Goal: Task Accomplishment & Management: Manage account settings

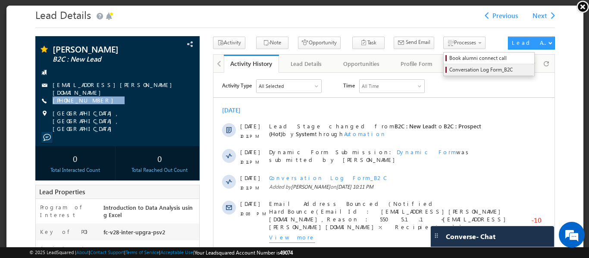
click at [449, 67] on span "Conversation Log Form_B2C" at bounding box center [490, 69] width 82 height 8
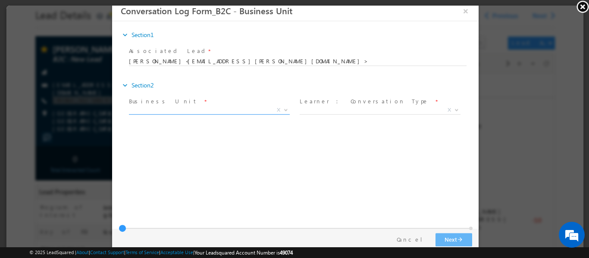
click at [258, 108] on span "X" at bounding box center [209, 110] width 161 height 9
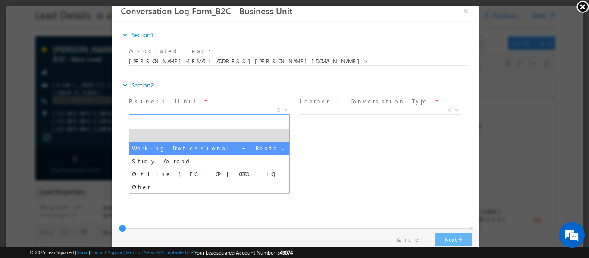
select select "Working Professional + Bootcamp"
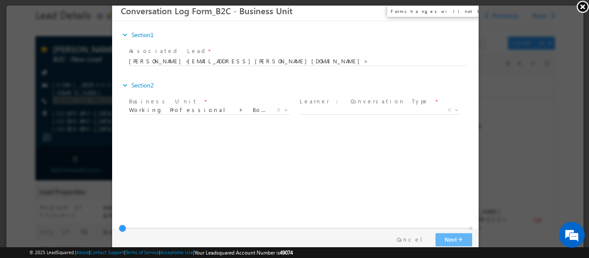
click at [466, 14] on button "×" at bounding box center [465, 11] width 15 height 16
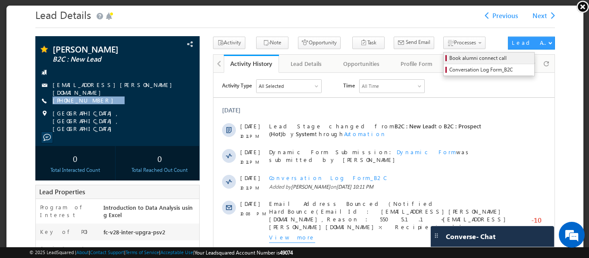
click at [453, 59] on span "Book alumni connect call" at bounding box center [490, 57] width 82 height 8
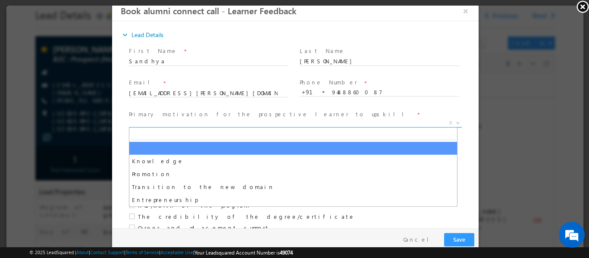
click at [227, 122] on span "X" at bounding box center [295, 123] width 333 height 9
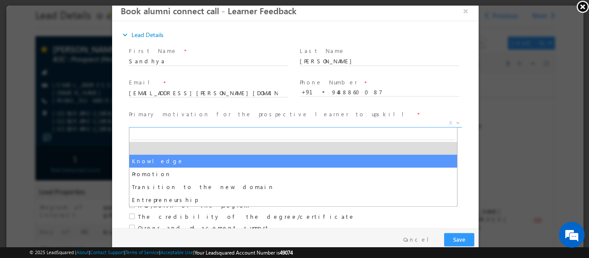
select select "Knowledge"
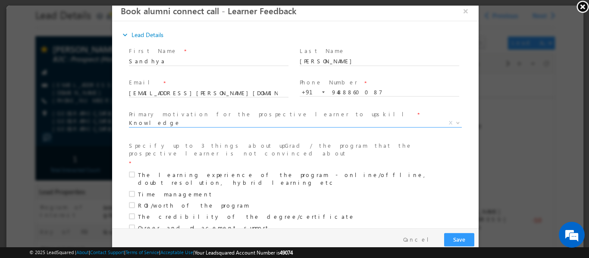
click at [133, 171] on span at bounding box center [133, 179] width 9 height 16
checkbox input "true"
click at [132, 190] on span at bounding box center [133, 194] width 9 height 8
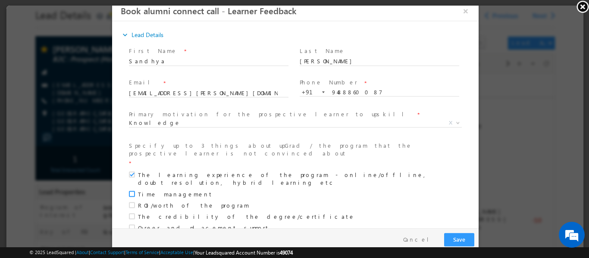
checkbox input "true"
click at [129, 201] on span at bounding box center [133, 205] width 9 height 8
checkbox input "true"
click at [132, 213] on span at bounding box center [133, 217] width 9 height 8
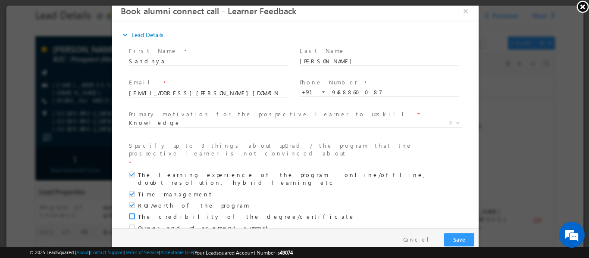
checkbox input "true"
click at [132, 224] on span at bounding box center [133, 228] width 9 height 8
checkbox input "true"
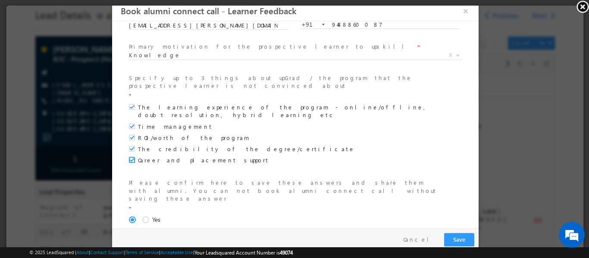
scroll to position [69, 0]
click at [142, 215] on span at bounding box center [146, 219] width 9 height 8
click at [112, 0] on input "Yes" at bounding box center [112, 0] width 0 height 0
type input "success"
click at [451, 235] on button "Next arrow_forward" at bounding box center [453, 239] width 37 height 13
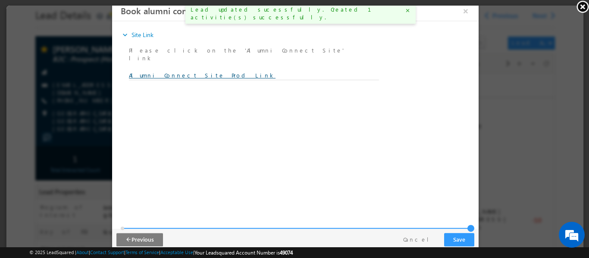
click at [167, 71] on link "Alumni Connect Site Prod Link" at bounding box center [202, 74] width 147 height 7
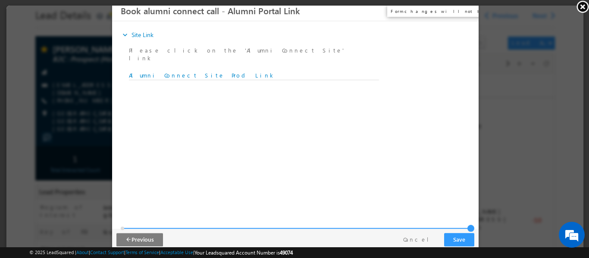
click at [468, 11] on button "×" at bounding box center [465, 11] width 15 height 16
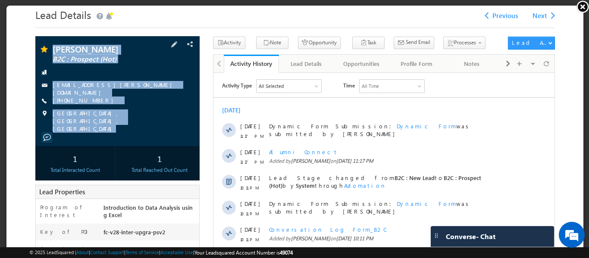
copy div "[PERSON_NAME] B2C : Prospect (Hot) [EMAIL_ADDRESS][PERSON_NAME][DOMAIN_NAME] [P…"
drag, startPoint x: 53, startPoint y: 38, endPoint x: 159, endPoint y: 124, distance: 136.8
click at [159, 123] on div "[PERSON_NAME] B2C : Prospect (Hot) [EMAIL_ADDRESS][PERSON_NAME][DOMAIN_NAME]" at bounding box center [117, 90] width 164 height 110
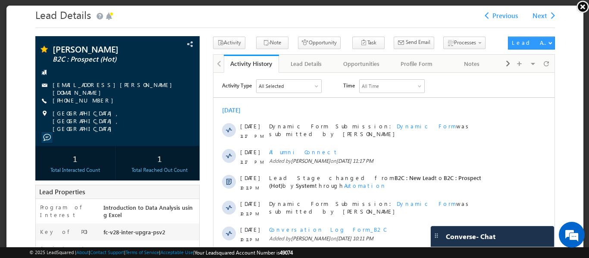
click at [574, 6] on body "Lead Details Previous Next" at bounding box center [295, 250] width 578 height 491
click at [577, 4] on link at bounding box center [582, 6] width 13 height 13
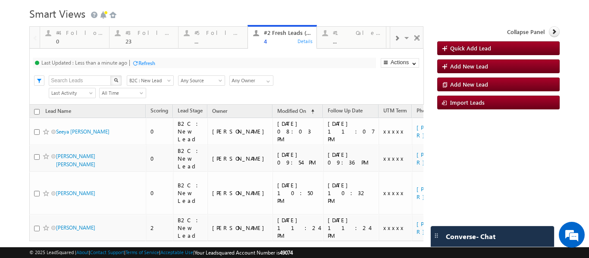
scroll to position [0, 0]
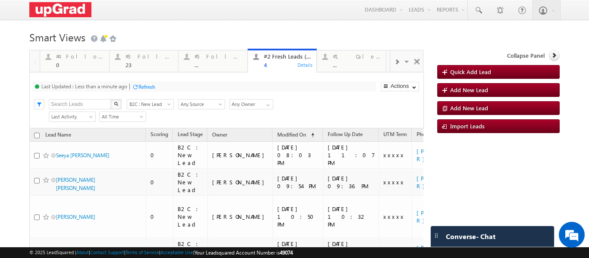
click at [394, 65] on span at bounding box center [396, 62] width 5 height 7
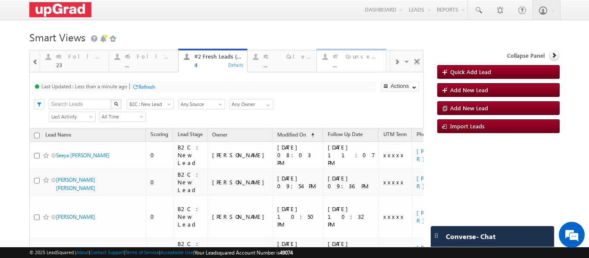
click at [358, 60] on div "#7 Counsel [DATE] ..." at bounding box center [357, 59] width 48 height 17
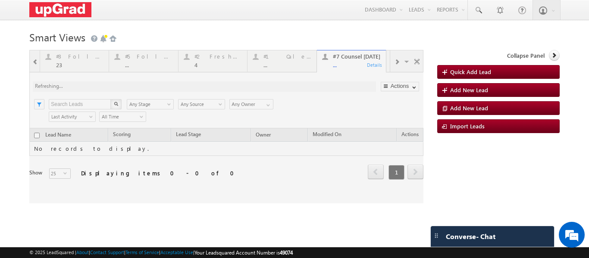
click at [339, 66] on div at bounding box center [226, 127] width 394 height 154
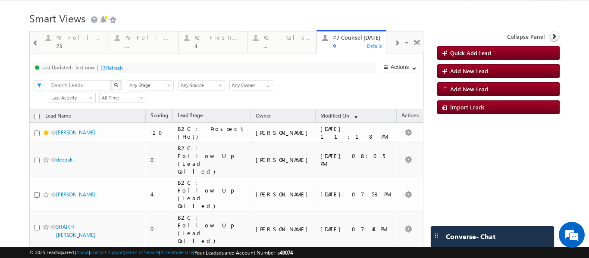
scroll to position [4, 0]
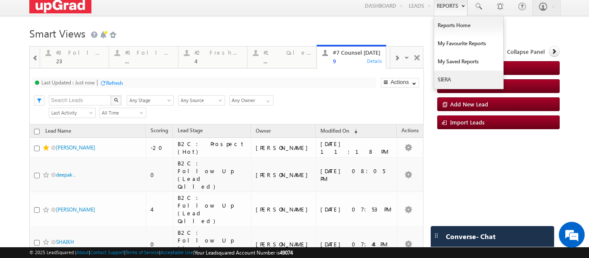
click at [438, 79] on link "SIERA" at bounding box center [468, 80] width 69 height 18
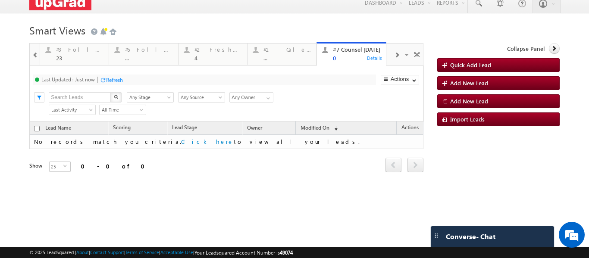
scroll to position [0, 0]
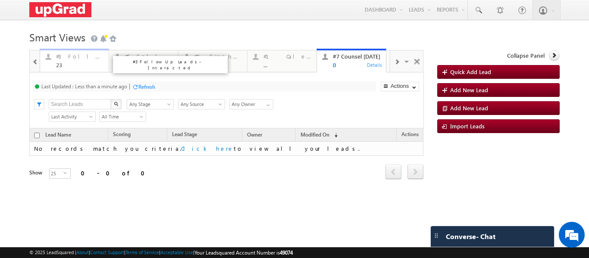
click at [66, 59] on div "#3 Follow Up Leads-Interacted" at bounding box center [80, 56] width 48 height 7
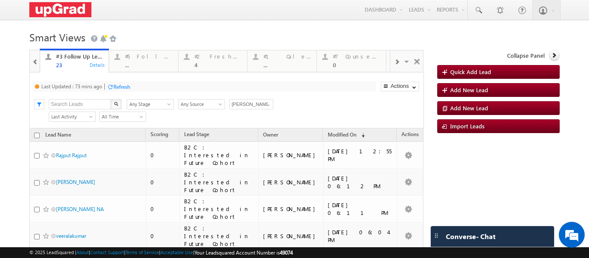
click at [396, 61] on div at bounding box center [396, 61] width 13 height 19
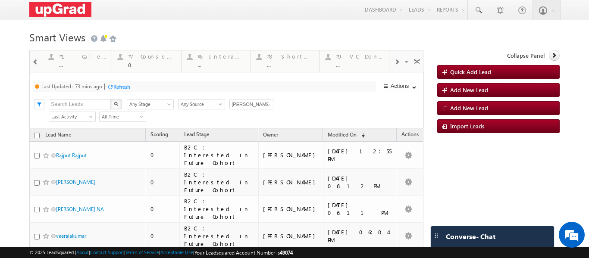
click at [396, 61] on div at bounding box center [396, 61] width 13 height 19
click at [290, 58] on div "#8 Shortlisted Leads [DATE]" at bounding box center [287, 56] width 48 height 7
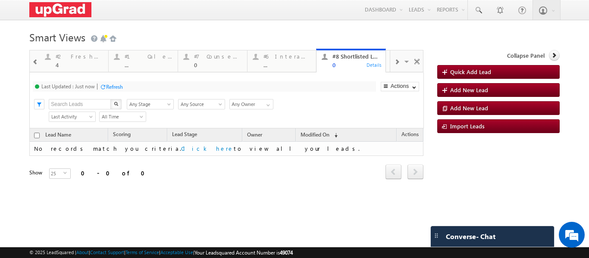
click at [394, 65] on span at bounding box center [396, 62] width 5 height 7
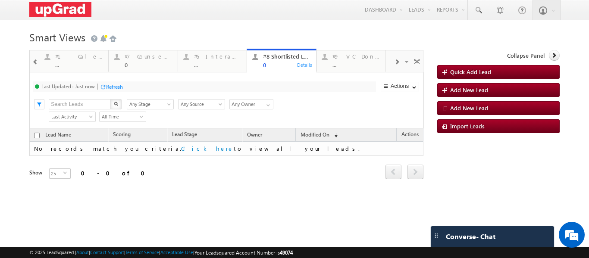
click at [394, 64] on span at bounding box center [396, 62] width 5 height 7
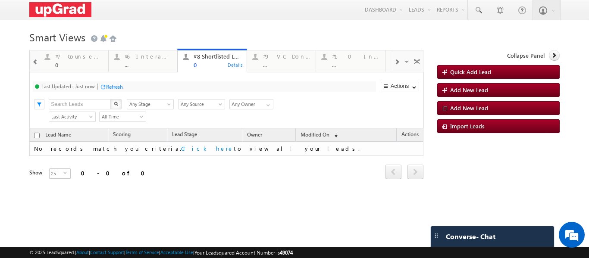
click at [394, 64] on span at bounding box center [396, 62] width 5 height 7
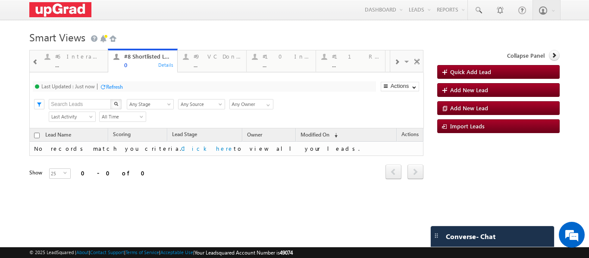
click at [394, 64] on span at bounding box center [396, 62] width 5 height 7
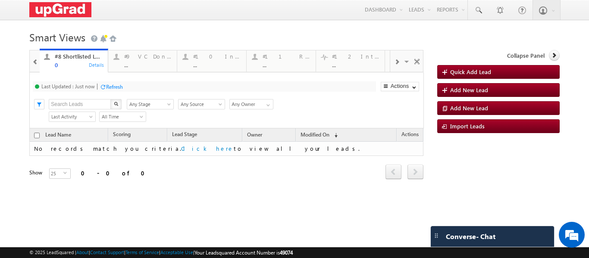
click at [394, 64] on span at bounding box center [396, 62] width 5 height 7
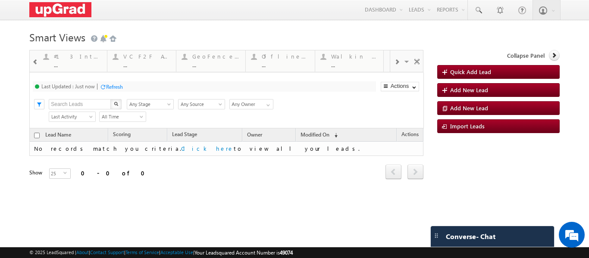
click at [394, 64] on span at bounding box center [396, 62] width 5 height 7
click at [345, 64] on div "..." at bounding box center [354, 65] width 47 height 6
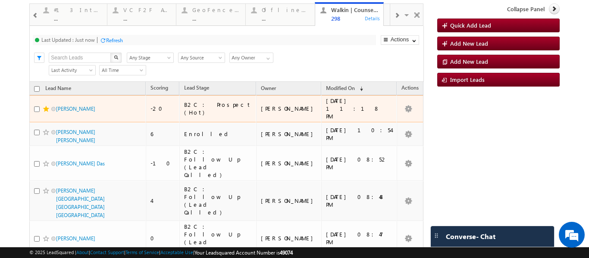
scroll to position [94, 0]
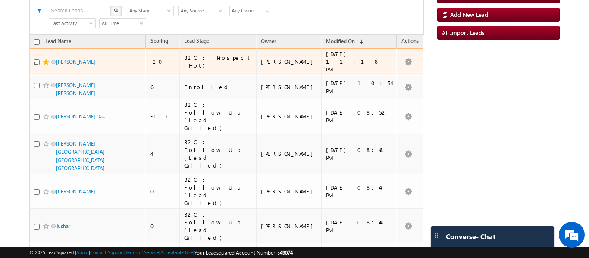
click at [36, 60] on input "checkbox" at bounding box center [37, 63] width 6 height 6
checkbox input "true"
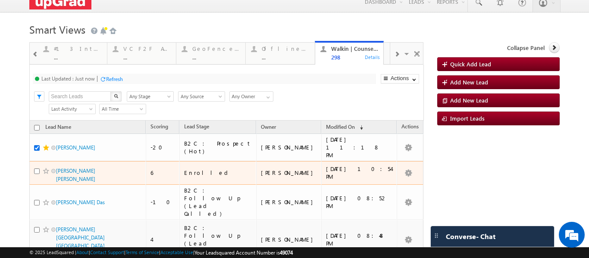
scroll to position [7, 0]
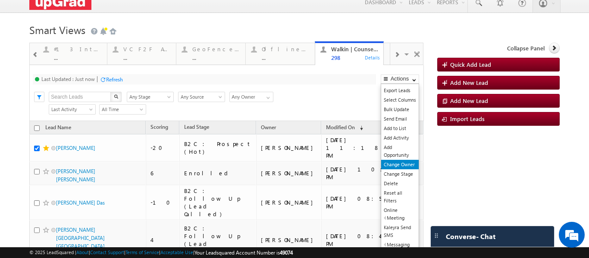
click at [390, 164] on link "Change Owner" at bounding box center [400, 164] width 38 height 9
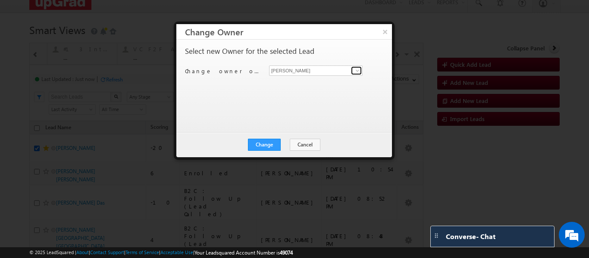
click at [357, 68] on span at bounding box center [357, 70] width 7 height 7
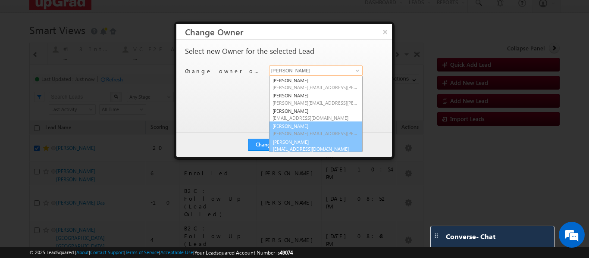
scroll to position [2, 0]
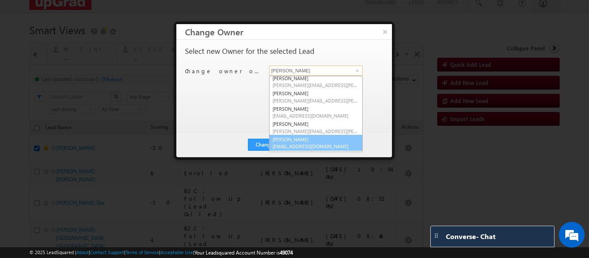
click at [314, 139] on link "[PERSON_NAME] [EMAIL_ADDRESS][DOMAIN_NAME]" at bounding box center [316, 143] width 94 height 16
type input "[PERSON_NAME]"
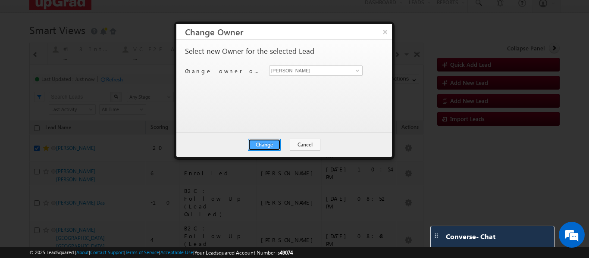
click at [264, 142] on button "Change" at bounding box center [264, 145] width 33 height 12
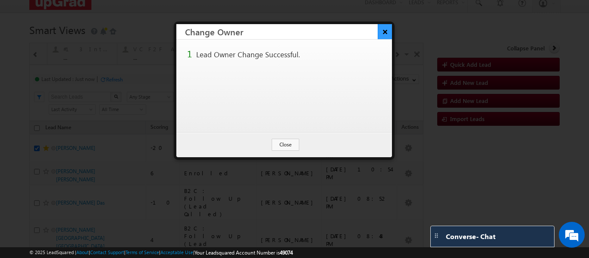
click at [382, 31] on button "×" at bounding box center [385, 31] width 14 height 15
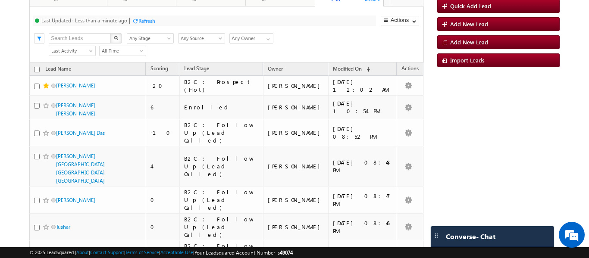
scroll to position [0, 0]
